Goal: Task Accomplishment & Management: Manage account settings

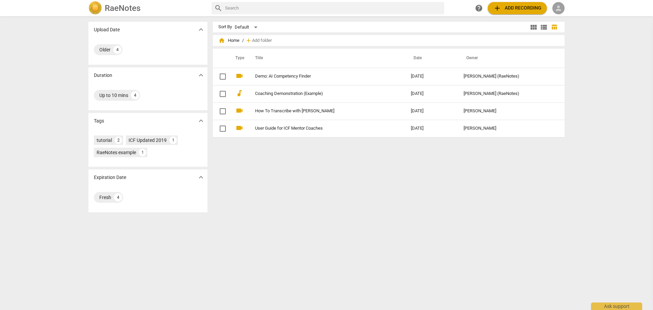
click at [555, 5] on span "person" at bounding box center [559, 8] width 8 height 8
click at [561, 15] on li "Login" at bounding box center [565, 16] width 24 height 16
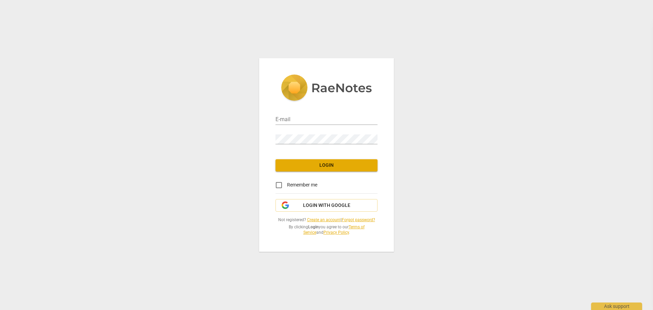
type input "[EMAIL_ADDRESS][DOMAIN_NAME]"
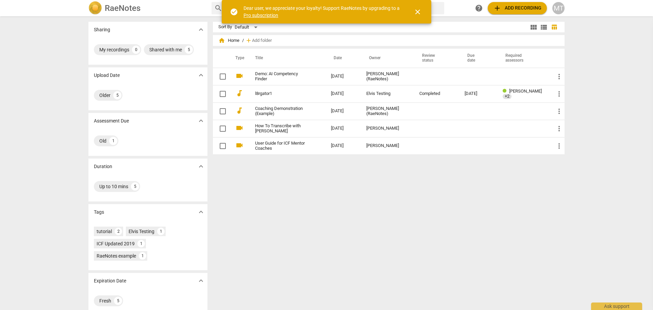
click at [351, 191] on div "Sort By Default view_module view_list table_chart home Home / add Add folder Ty…" at bounding box center [391, 163] width 357 height 283
click at [350, 191] on div "Sort By Default view_module view_list table_chart home Home / add Add folder Ty…" at bounding box center [391, 163] width 357 height 283
click at [362, 197] on div "Sort By Default view_module view_list table_chart home Home / add Add folder Ty…" at bounding box center [391, 163] width 357 height 283
click at [388, 186] on div "Sort By Default view_module view_list table_chart home Home / add Add folder Ty…" at bounding box center [391, 163] width 357 height 283
click at [392, 189] on div "Sort By Default view_module view_list table_chart home Home / add Add folder Ty…" at bounding box center [391, 163] width 357 height 283
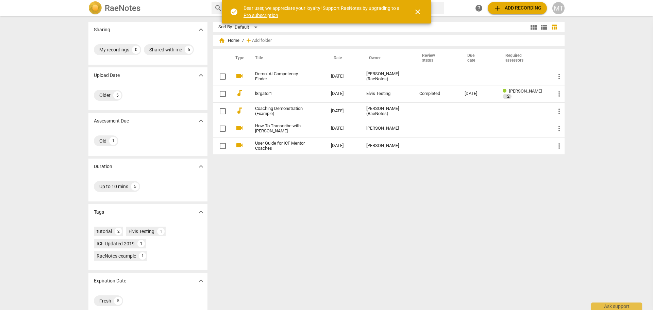
click at [388, 189] on div "Sort By Default view_module view_list table_chart home Home / add Add folder Ty…" at bounding box center [391, 163] width 357 height 283
click at [352, 186] on div "Sort By Default view_module view_list table_chart home Home / add Add folder Ty…" at bounding box center [391, 163] width 357 height 283
click at [350, 185] on div "Sort By Default view_module view_list table_chart home Home / add Add folder Ty…" at bounding box center [391, 163] width 357 height 283
click at [352, 194] on div "Sort By Default view_module view_list table_chart home Home / add Add folder Ty…" at bounding box center [391, 163] width 357 height 283
click at [320, 181] on div "Sort By Default view_module view_list table_chart home Home / add Add folder Ty…" at bounding box center [391, 163] width 357 height 283
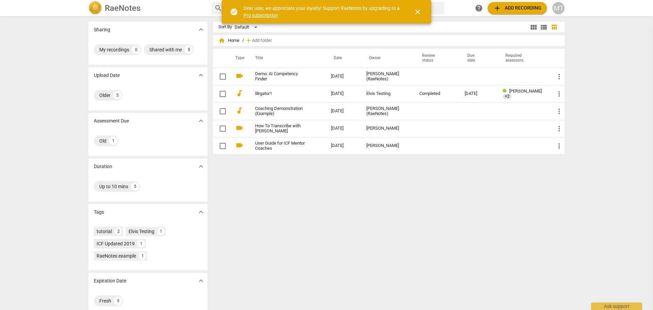
drag, startPoint x: 343, startPoint y: 183, endPoint x: 347, endPoint y: 195, distance: 12.3
click at [343, 183] on div "Sort By Default view_module view_list table_chart home Home / add Add folder Ty…" at bounding box center [391, 163] width 357 height 283
click at [347, 196] on div "Sort By Default view_module view_list table_chart home Home / add Add folder Ty…" at bounding box center [391, 163] width 357 height 283
click at [348, 197] on div "Sort By Default view_module view_list table_chart home Home / add Add folder Ty…" at bounding box center [391, 163] width 357 height 283
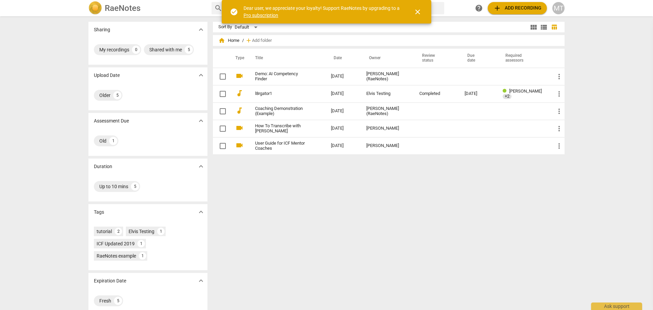
click at [348, 200] on div "Sort By Default view_module view_list table_chart home Home / add Add folder Ty…" at bounding box center [391, 163] width 357 height 283
click at [349, 202] on div "Sort By Default view_module view_list table_chart home Home / add Add folder Ty…" at bounding box center [391, 163] width 357 height 283
click at [355, 198] on div "Sort By Default view_module view_list table_chart home Home / add Add folder Ty…" at bounding box center [391, 163] width 357 height 283
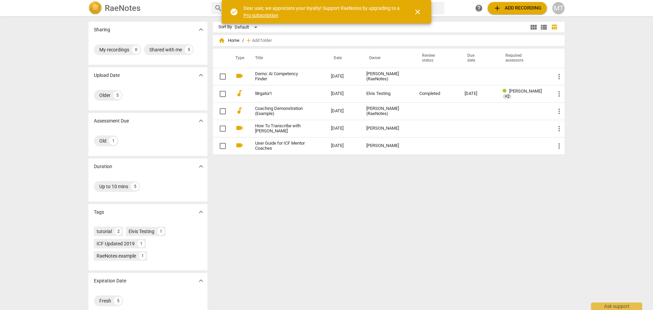
click at [358, 191] on div "Sort By Default view_module view_list table_chart home Home / add Add folder Ty…" at bounding box center [391, 163] width 357 height 283
click at [360, 198] on div "Sort By Default view_module view_list table_chart home Home / add Add folder Ty…" at bounding box center [391, 163] width 357 height 283
click at [375, 204] on div "Sort By Default view_module view_list table_chart home Home / add Add folder Ty…" at bounding box center [391, 163] width 357 height 283
click at [378, 201] on div "Sort By Default view_module view_list table_chart home Home / add Add folder Ty…" at bounding box center [391, 163] width 357 height 283
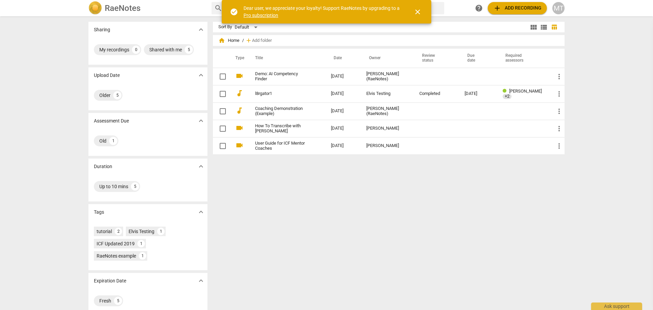
click at [378, 201] on div "Sort By Default view_module view_list table_chart home Home / add Add folder Ty…" at bounding box center [391, 163] width 357 height 283
click at [376, 198] on div "Sort By Default view_module view_list table_chart home Home / add Add folder Ty…" at bounding box center [391, 163] width 357 height 283
click at [361, 192] on div "Sort By Default view_module view_list table_chart home Home / add Add folder Ty…" at bounding box center [391, 163] width 357 height 283
click at [361, 198] on div "Sort By Default view_module view_list table_chart home Home / add Add folder Ty…" at bounding box center [391, 163] width 357 height 283
click at [364, 215] on div "Sort By Default view_module view_list table_chart home Home / add Add folder Ty…" at bounding box center [391, 163] width 357 height 283
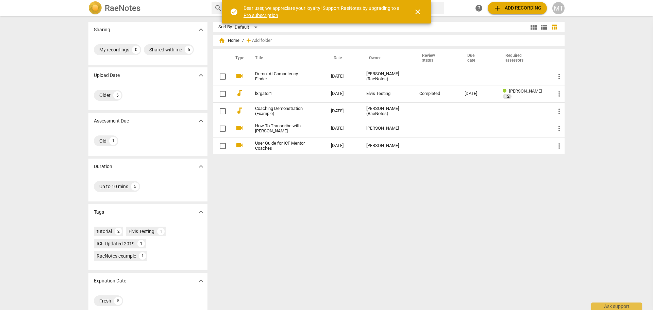
click at [367, 204] on div "Sort By Default view_module view_list table_chart home Home / add Add folder Ty…" at bounding box center [391, 163] width 357 height 283
click at [373, 217] on div "Sort By Default view_module view_list table_chart home Home / add Add folder Ty…" at bounding box center [391, 163] width 357 height 283
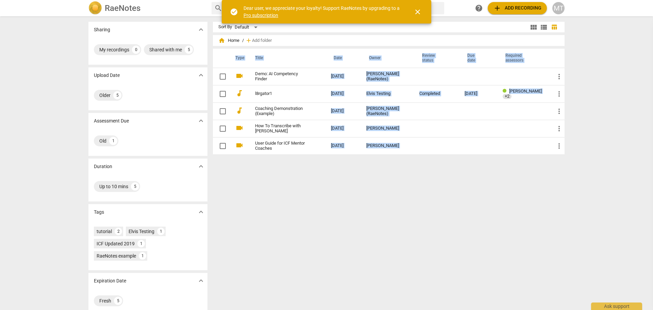
click at [373, 217] on div "Sort By Default view_module view_list table_chart home Home / add Add folder Ty…" at bounding box center [391, 163] width 357 height 283
click at [380, 225] on div "Sort By Default view_module view_list table_chart home Home / add Add folder Ty…" at bounding box center [391, 163] width 357 height 283
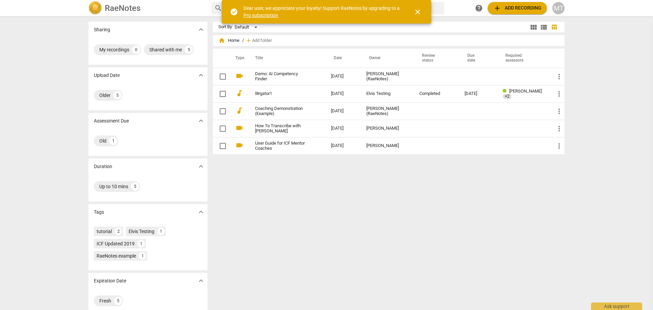
click at [590, 34] on div "Sharing expand_more My recordings 0 Shared with me 5 Upload Date expand_more Ol…" at bounding box center [326, 163] width 653 height 293
click at [560, 7] on div "MT" at bounding box center [559, 8] width 12 height 12
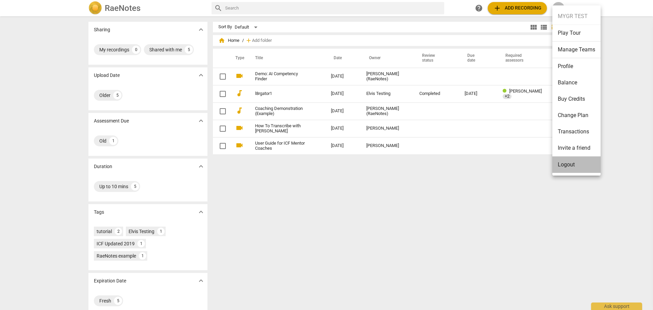
click at [569, 164] on li "Logout" at bounding box center [577, 165] width 48 height 16
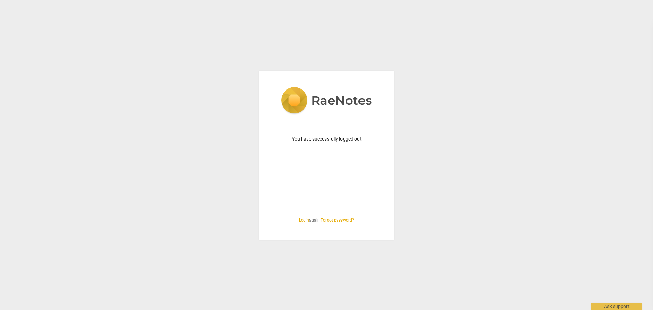
click at [300, 219] on link "Login" at bounding box center [304, 220] width 10 height 5
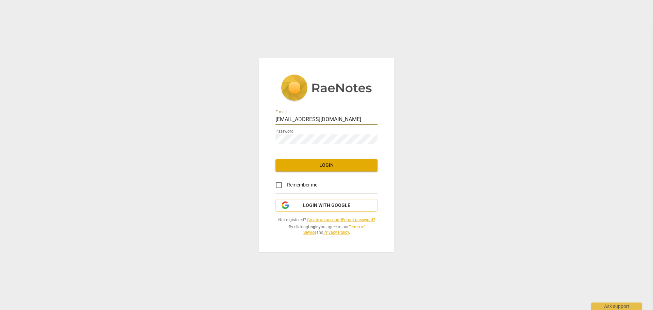
click at [378, 115] on div at bounding box center [378, 115] width 0 height 0
type input "[EMAIL_ADDRESS][DOMAIN_NAME]"
click at [324, 165] on span "Login" at bounding box center [326, 165] width 91 height 7
